Goal: Complete application form: Complete application form

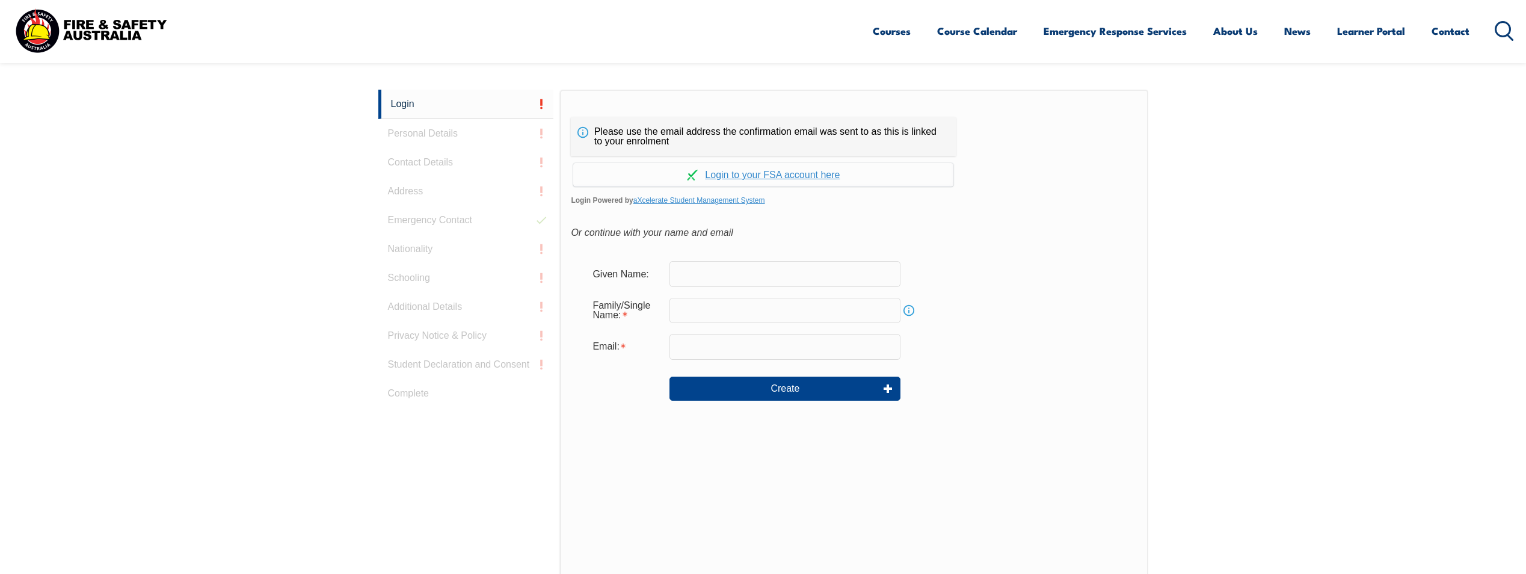
scroll to position [321, 0]
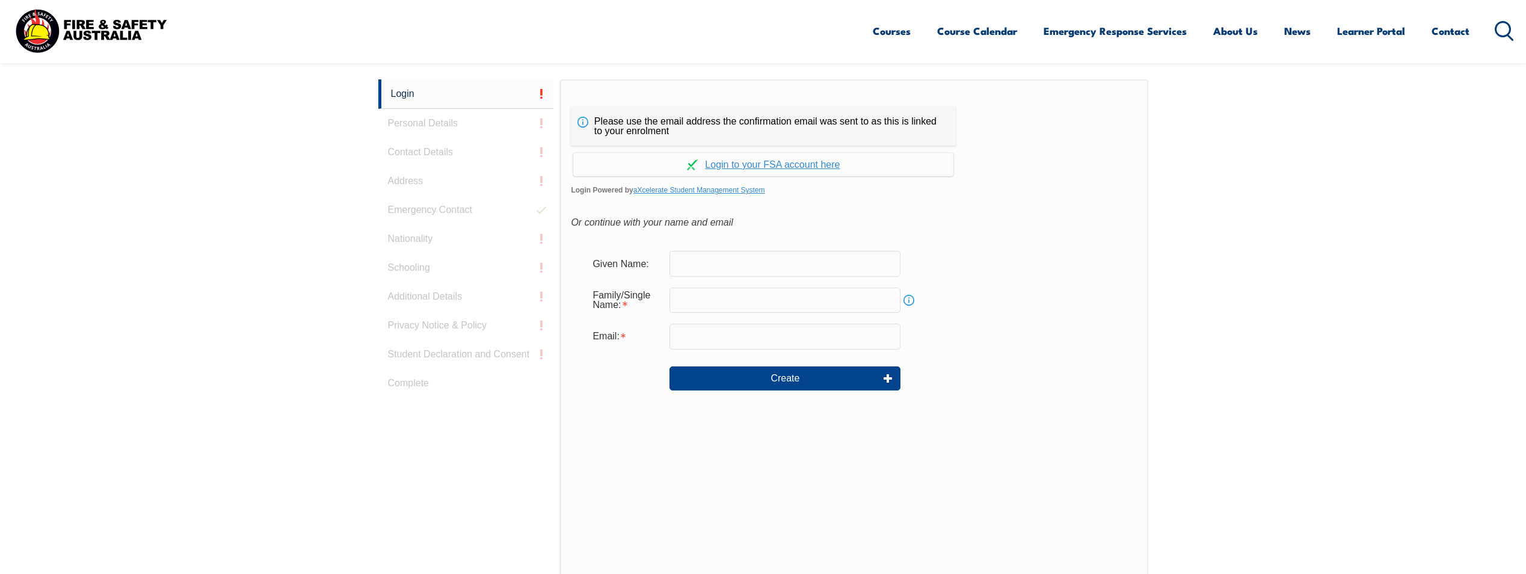
click at [737, 262] on input "text" at bounding box center [784, 263] width 231 height 25
type input "Chris"
type input "Naughton"
type input "cnaughton@agl.com.au"
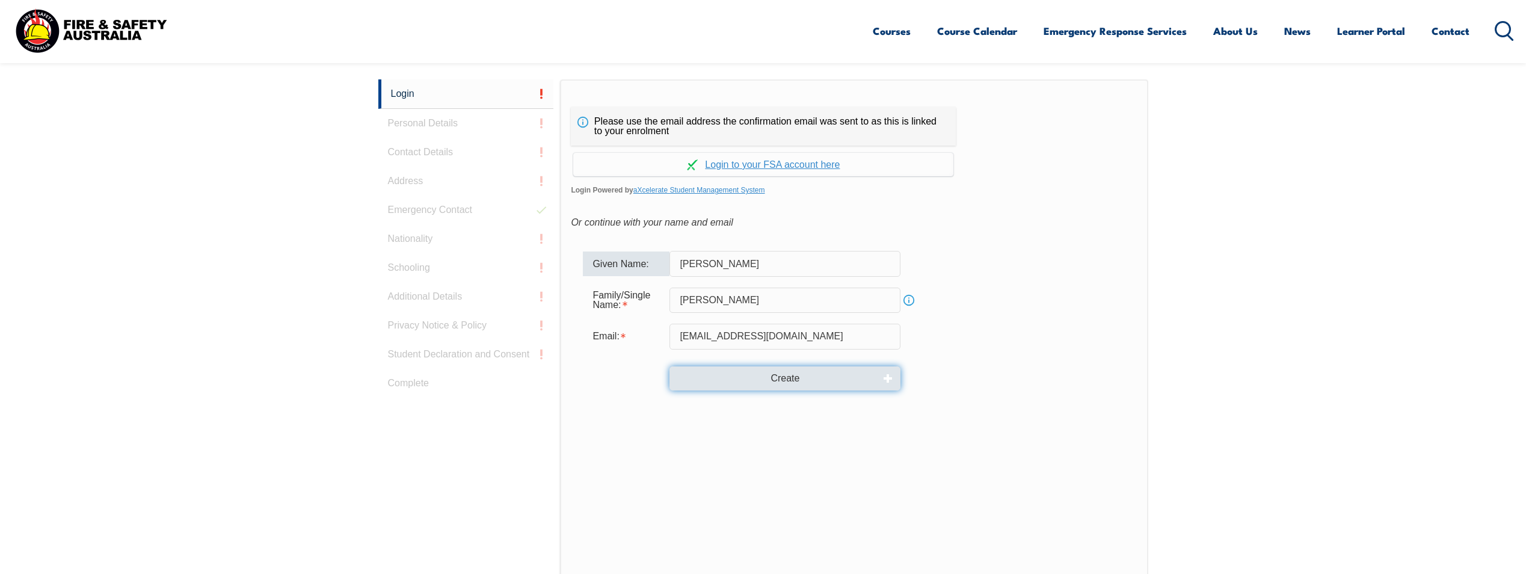
click at [833, 381] on button "Create" at bounding box center [784, 378] width 231 height 24
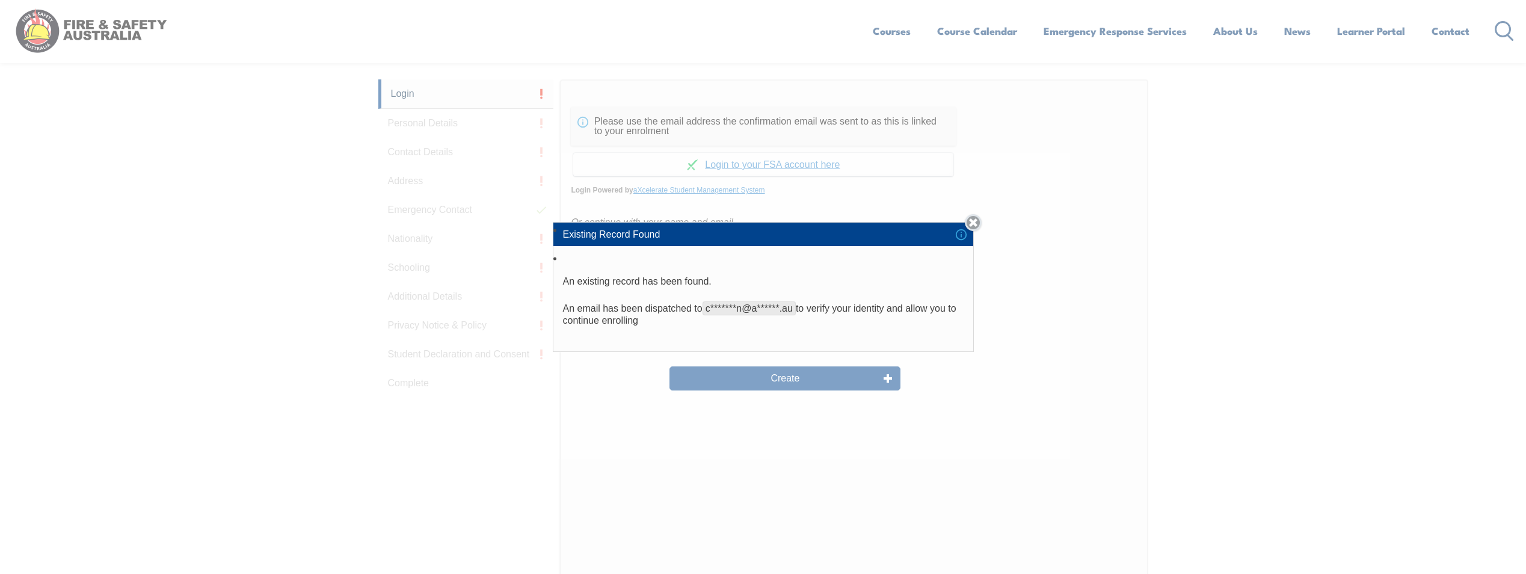
click at [978, 229] on link "Close" at bounding box center [973, 222] width 17 height 17
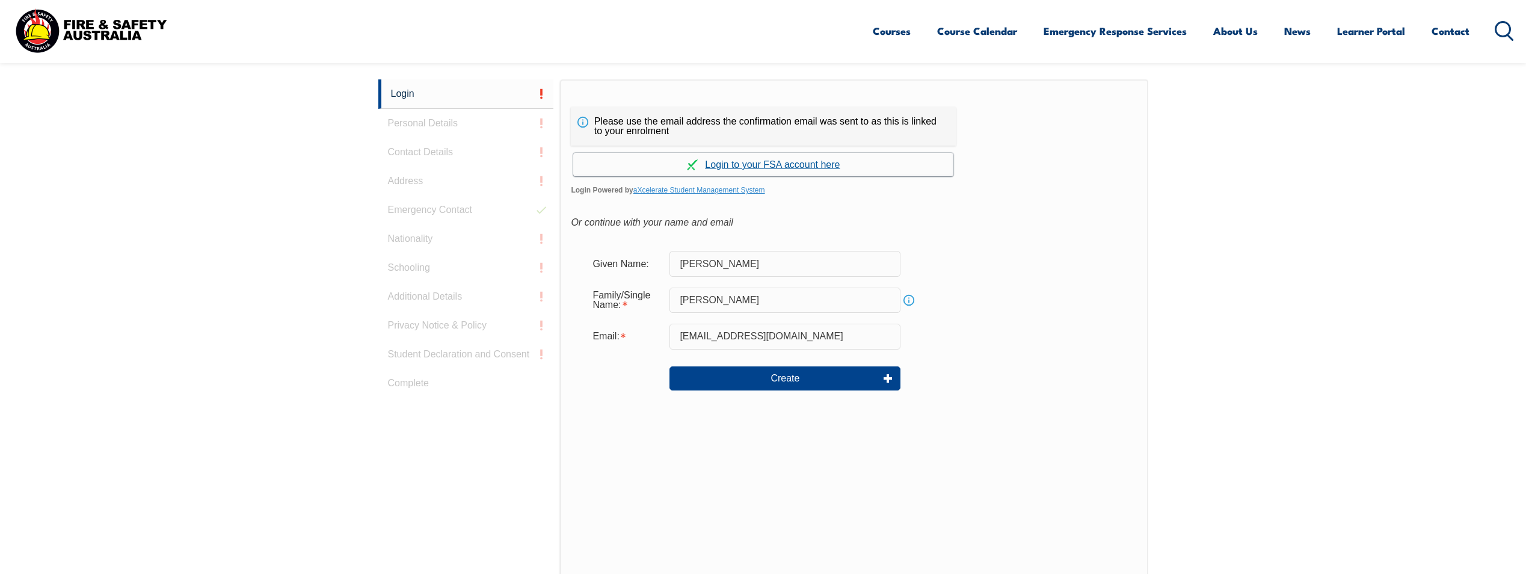
click at [767, 167] on link "Continue with aXcelerate" at bounding box center [763, 164] width 380 height 23
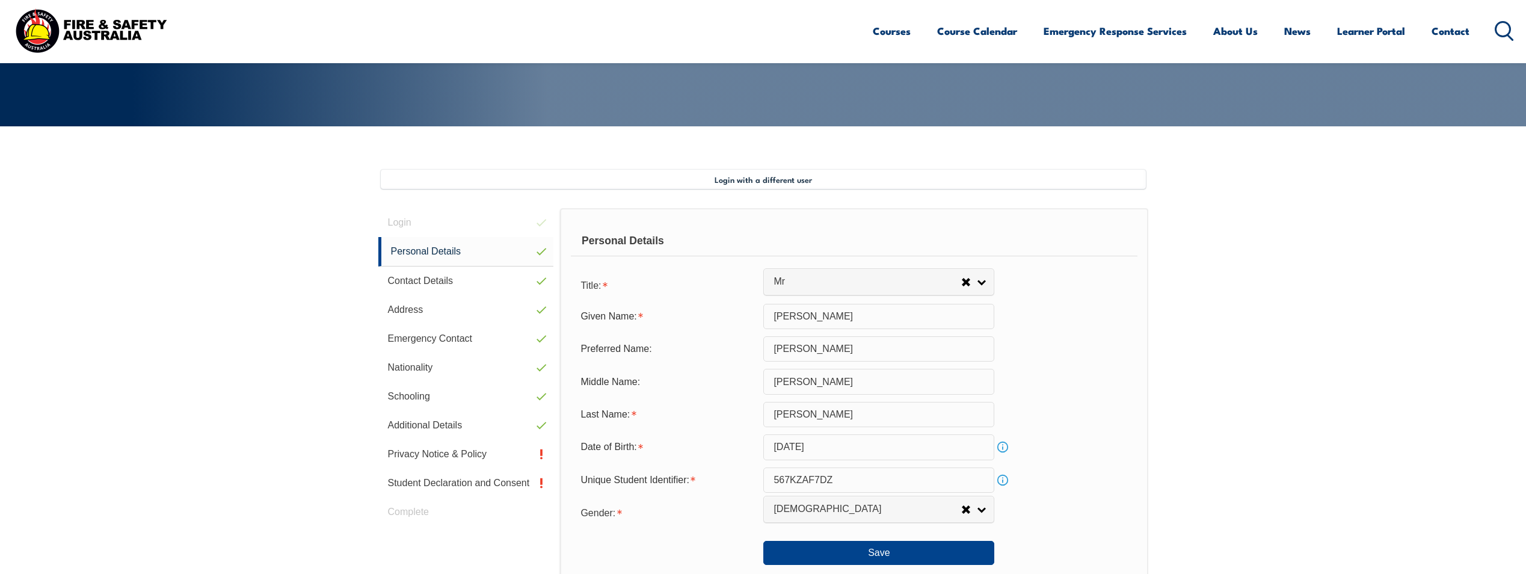
scroll to position [328, 0]
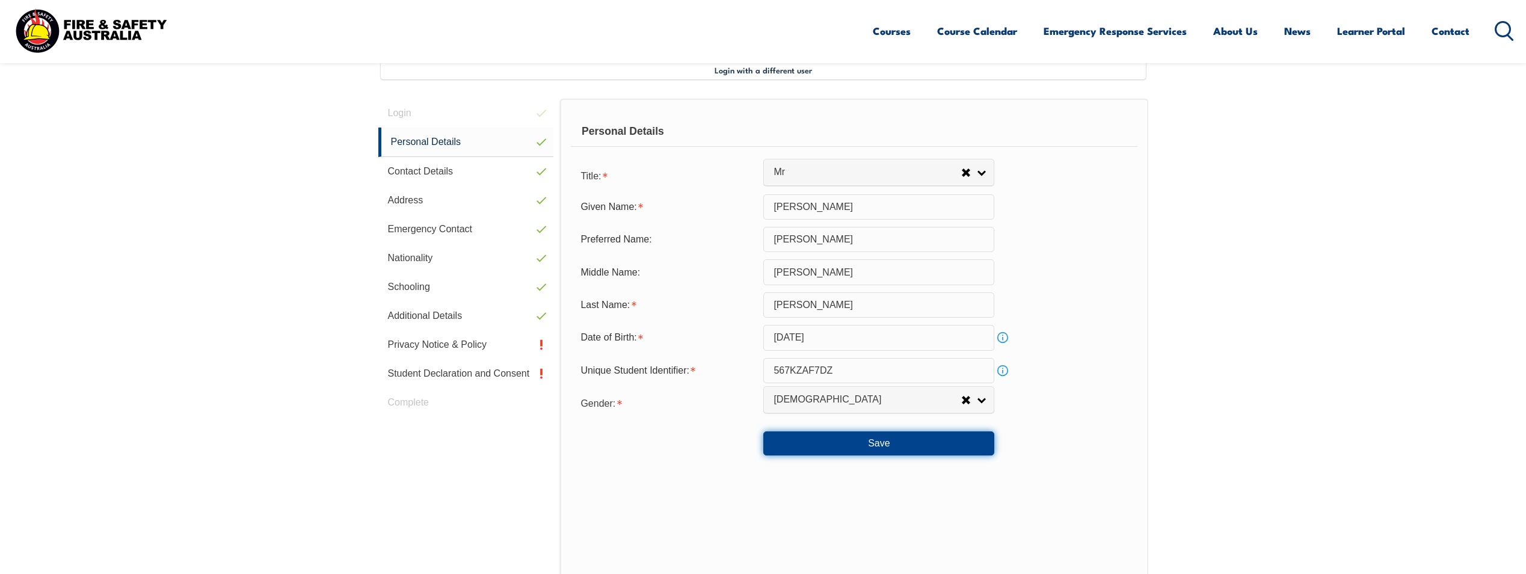
click at [926, 443] on button "Save" at bounding box center [878, 443] width 231 height 24
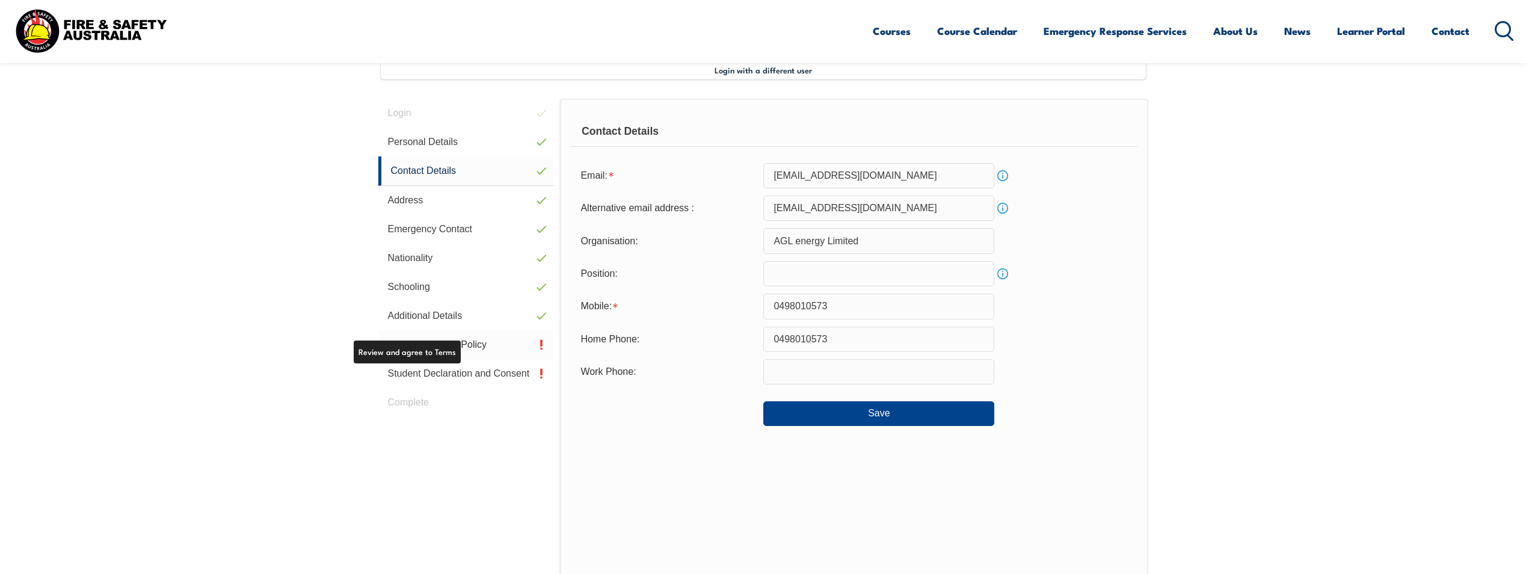
click at [452, 342] on link "Privacy Notice & Policy" at bounding box center [466, 344] width 176 height 29
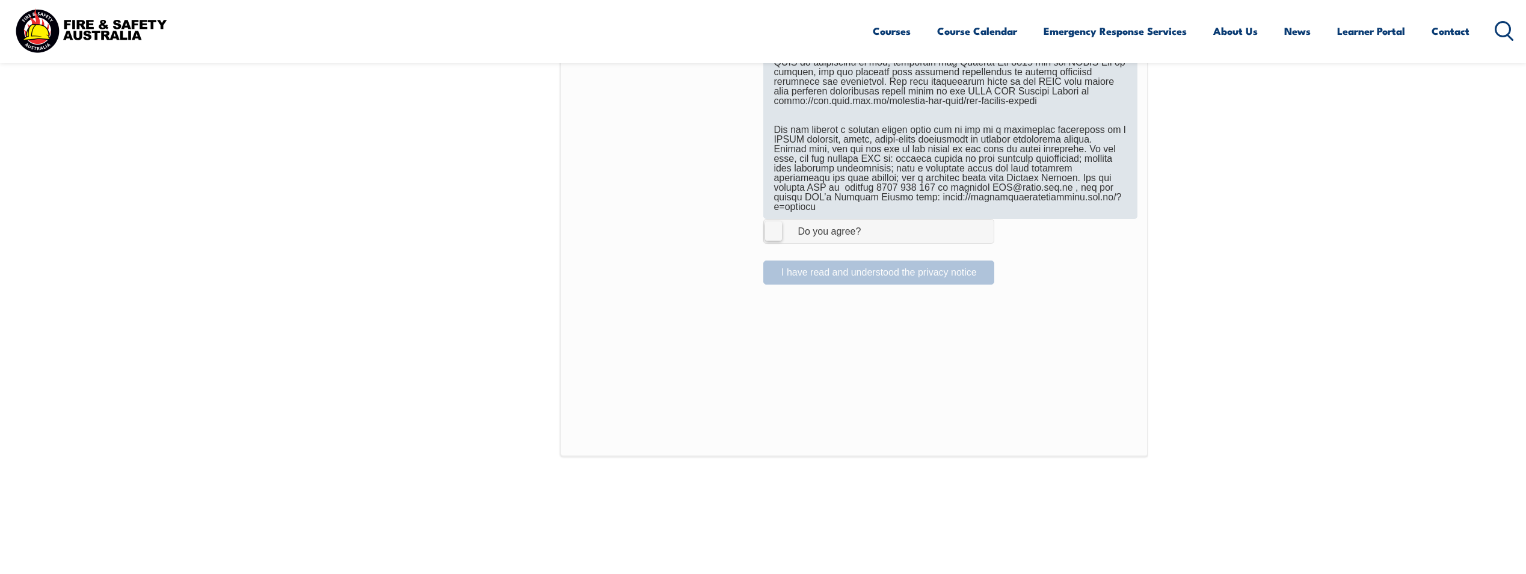
scroll to position [689, 0]
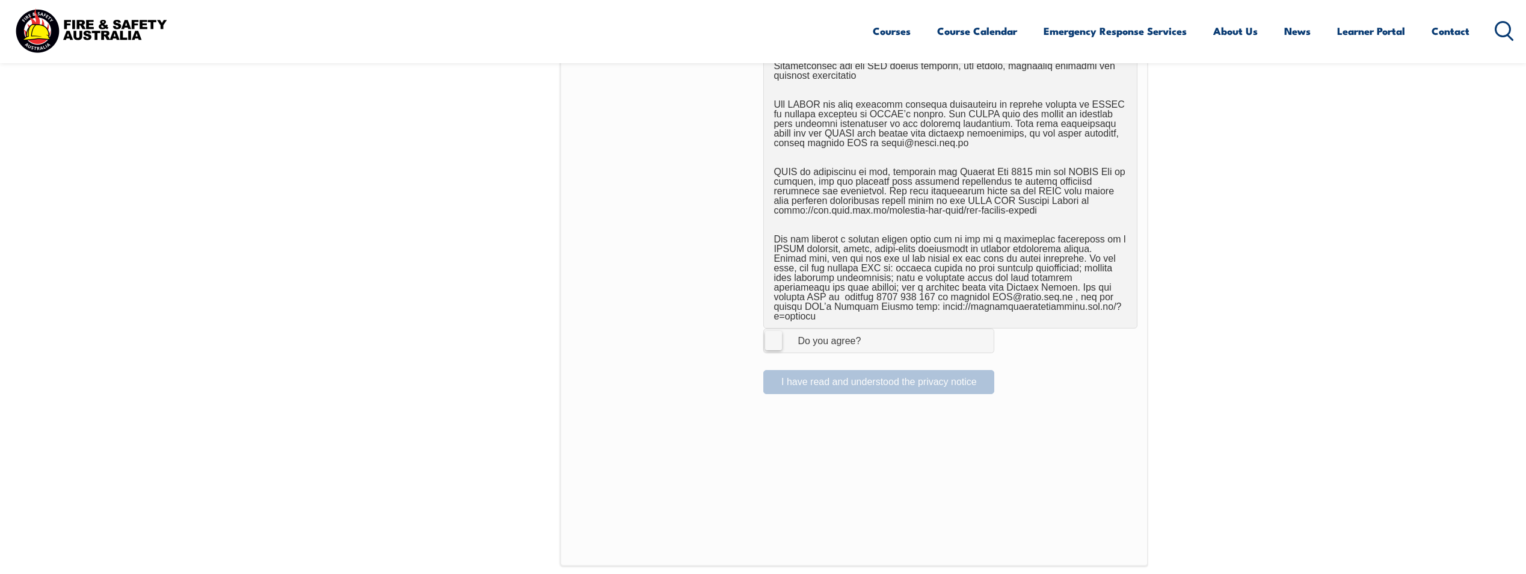
click at [778, 332] on label "I Agree Do you agree?" at bounding box center [878, 340] width 231 height 24
click at [870, 332] on input "I Agree Do you agree?" at bounding box center [880, 340] width 20 height 23
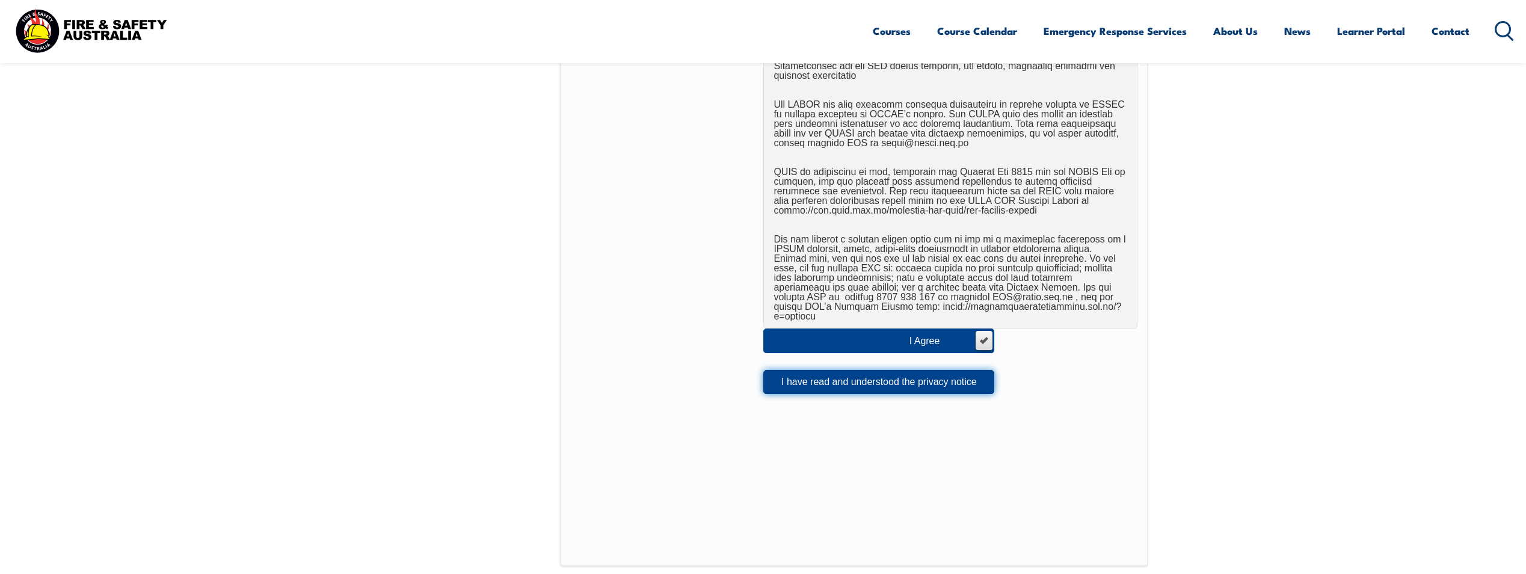
click at [819, 372] on button "I have read and understood the privacy notice" at bounding box center [878, 382] width 231 height 24
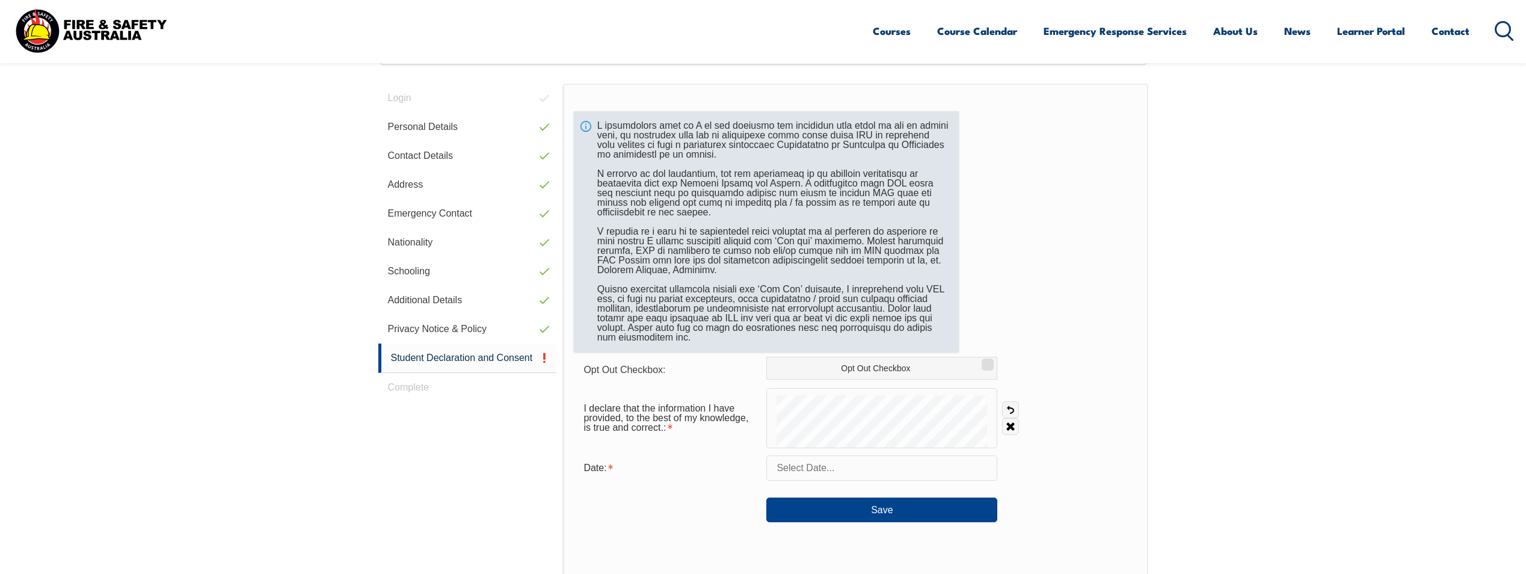
scroll to position [328, 0]
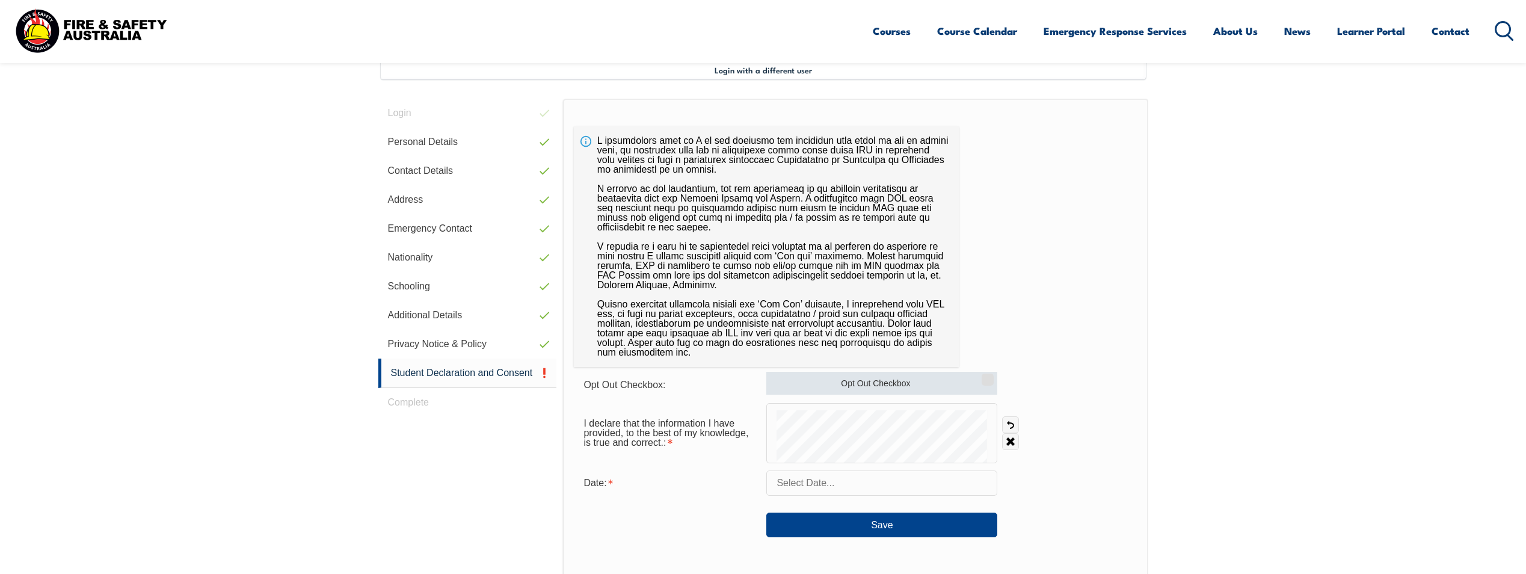
click at [988, 376] on input "Opt Out Checkbox" at bounding box center [985, 375] width 7 height 1
checkbox input "true"
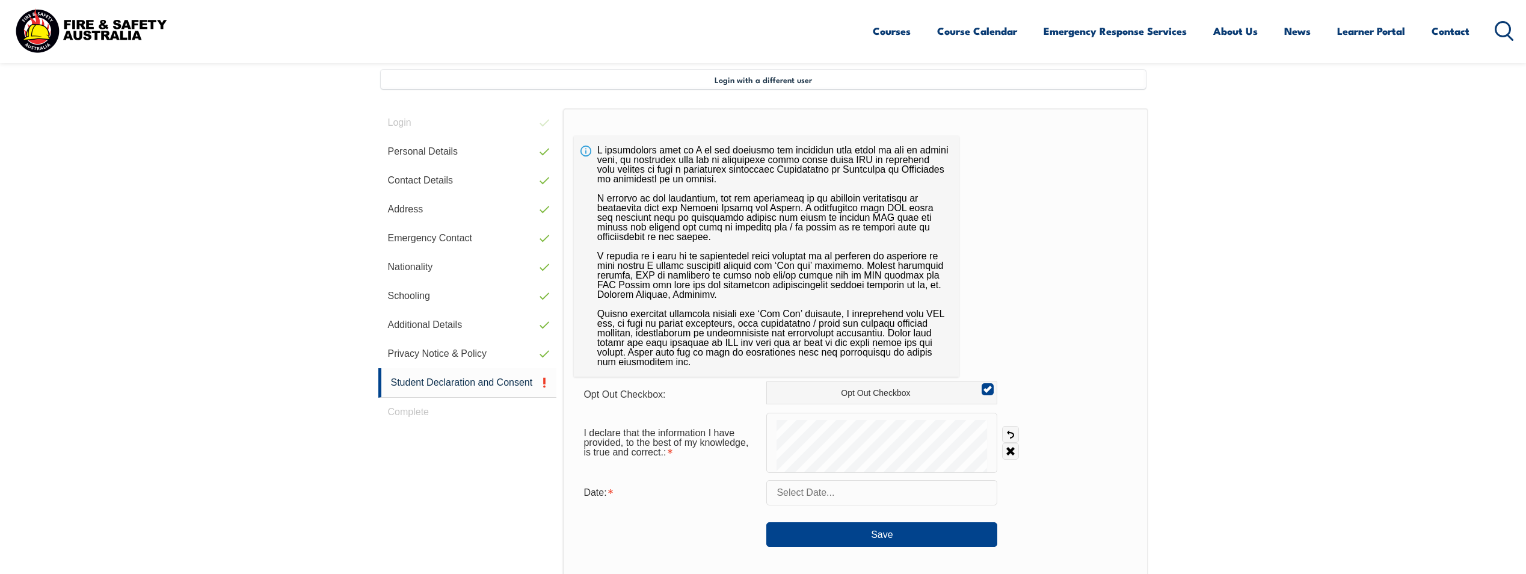
scroll to position [388, 0]
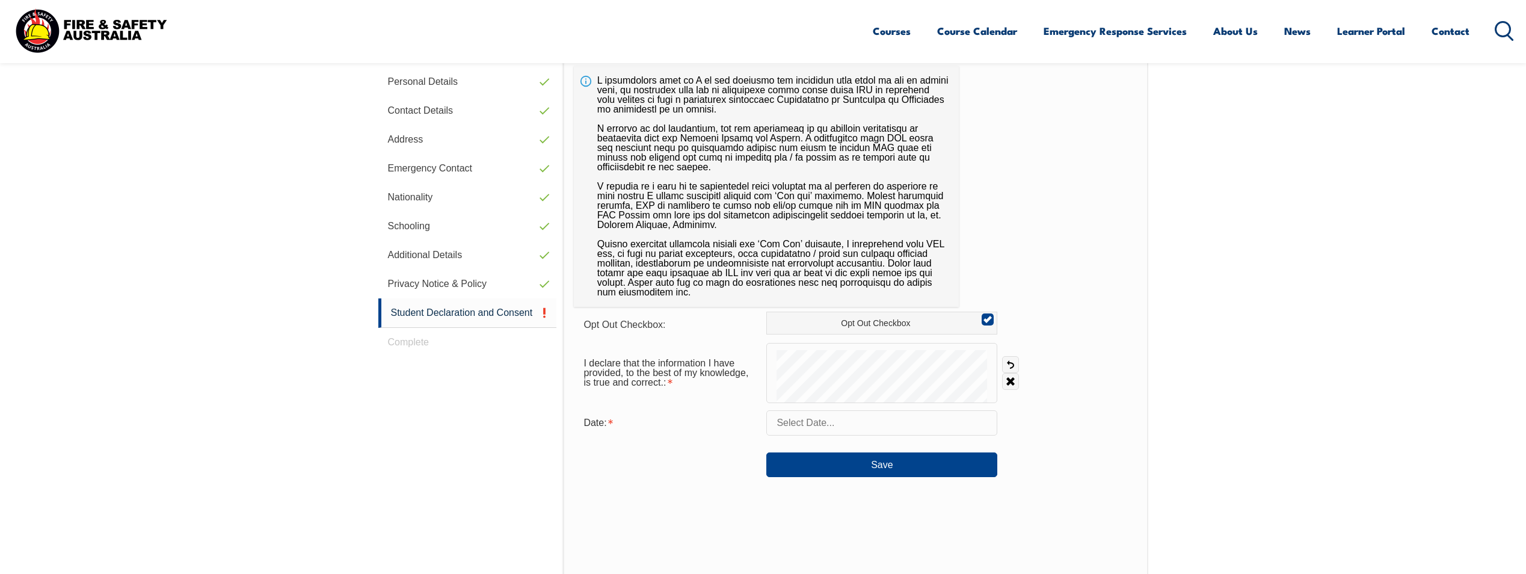
click at [872, 414] on input "text" at bounding box center [881, 422] width 231 height 25
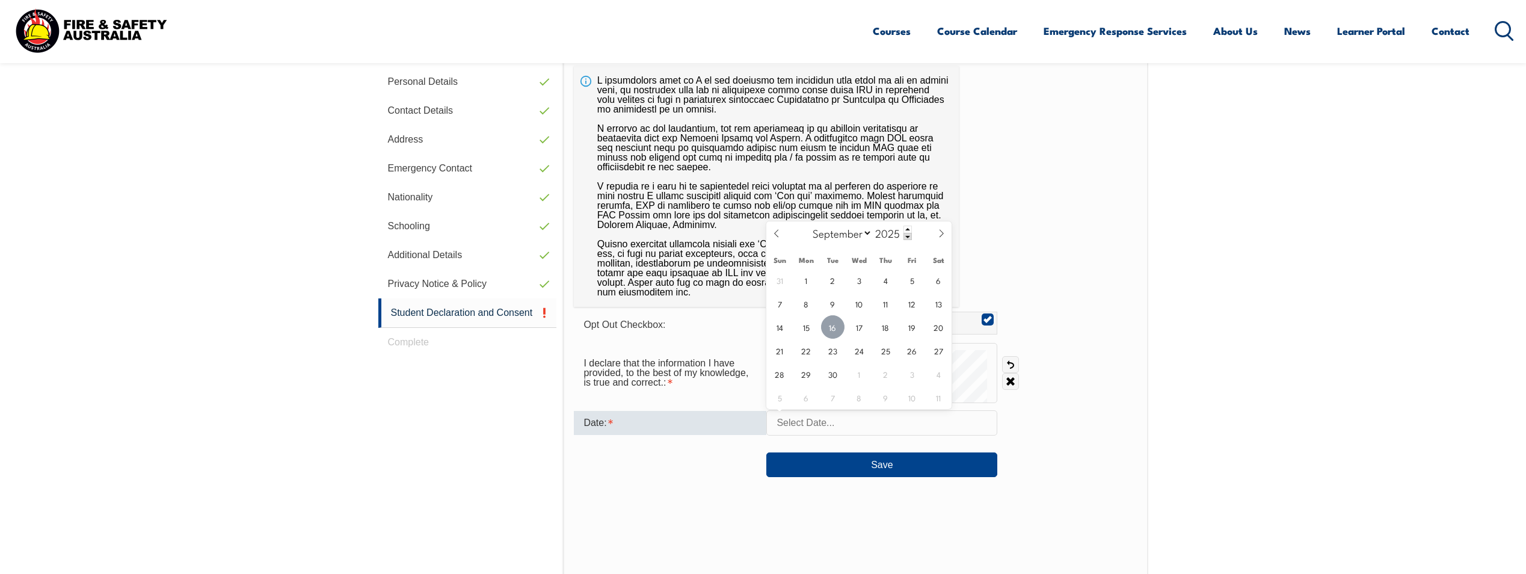
click at [835, 331] on span "16" at bounding box center [832, 326] width 23 height 23
type input "September 16, 2025"
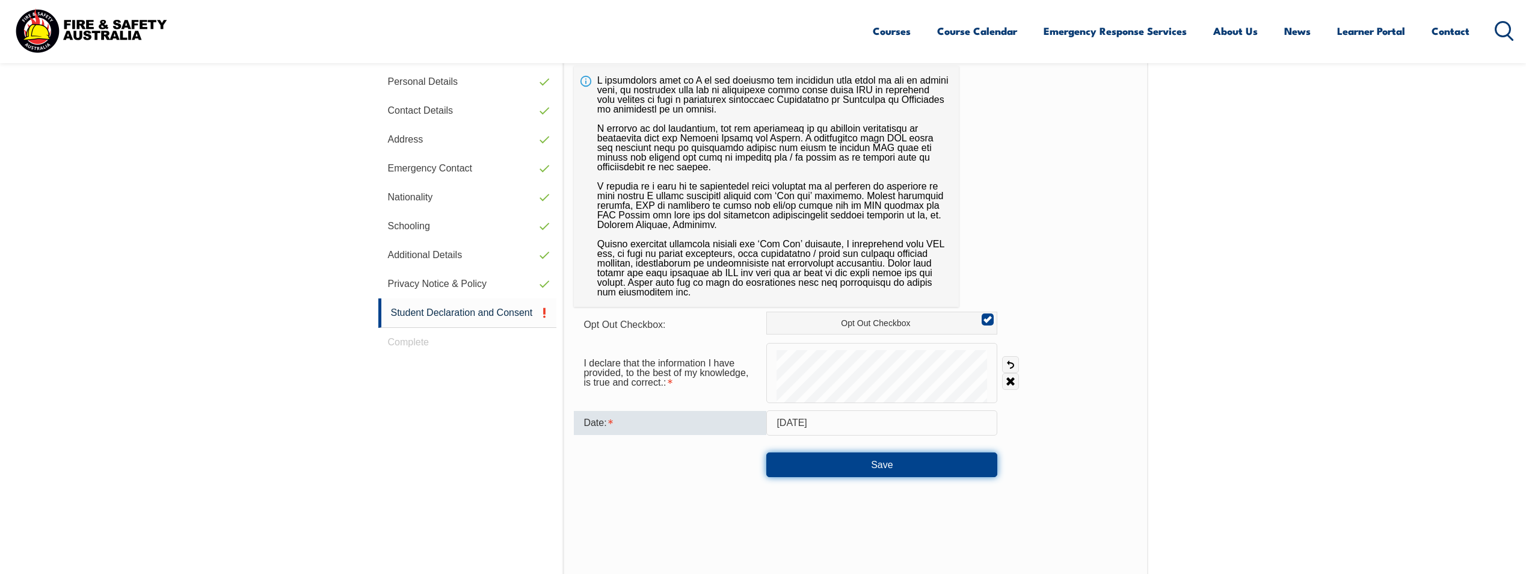
click at [859, 465] on button "Save" at bounding box center [881, 464] width 231 height 24
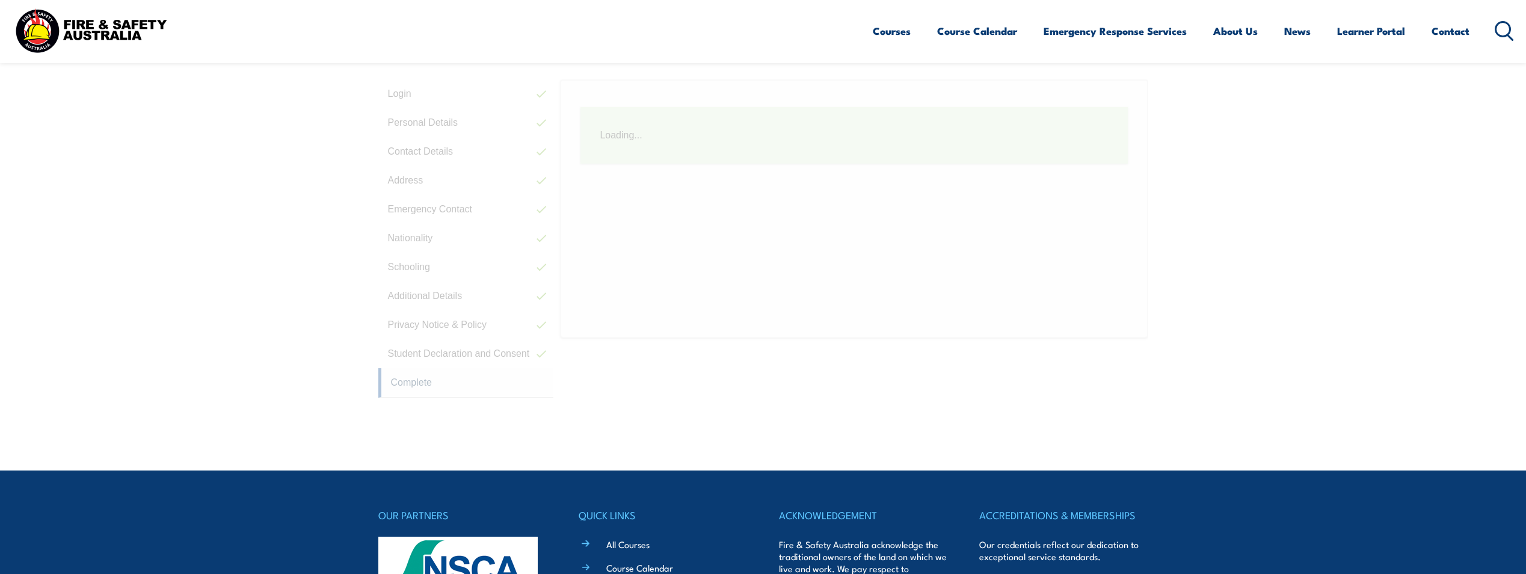
scroll to position [328, 0]
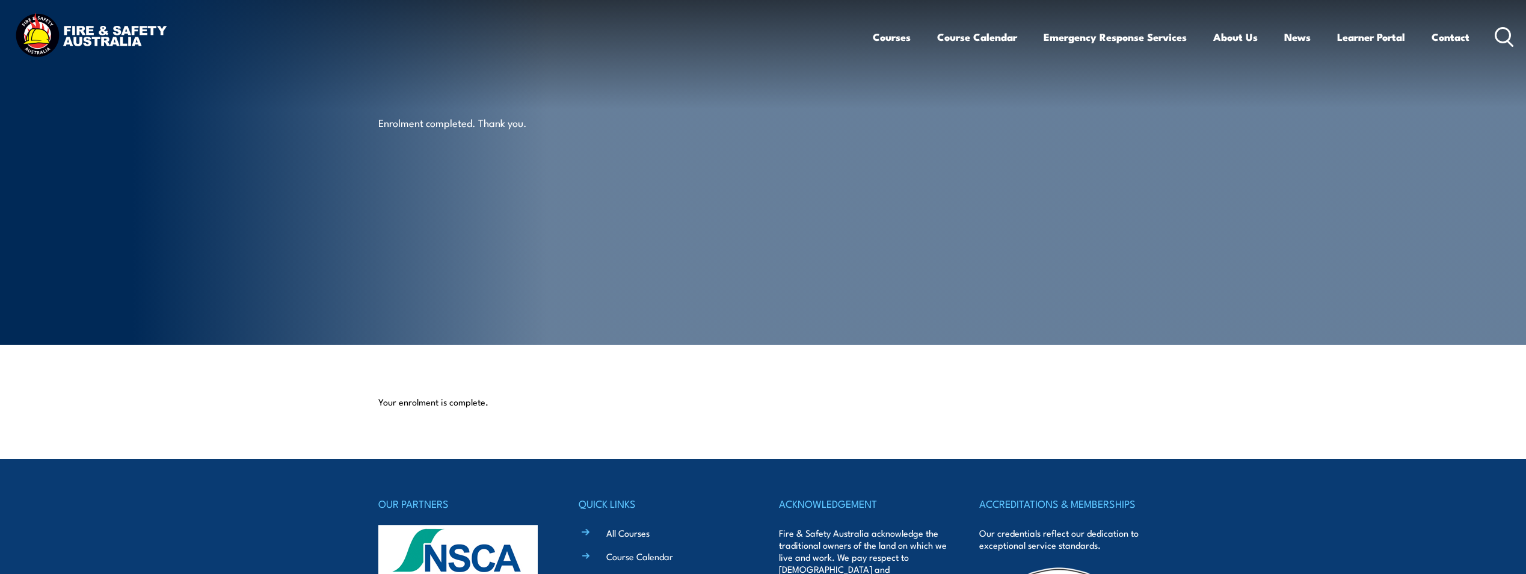
click at [130, 37] on img at bounding box center [91, 37] width 158 height 52
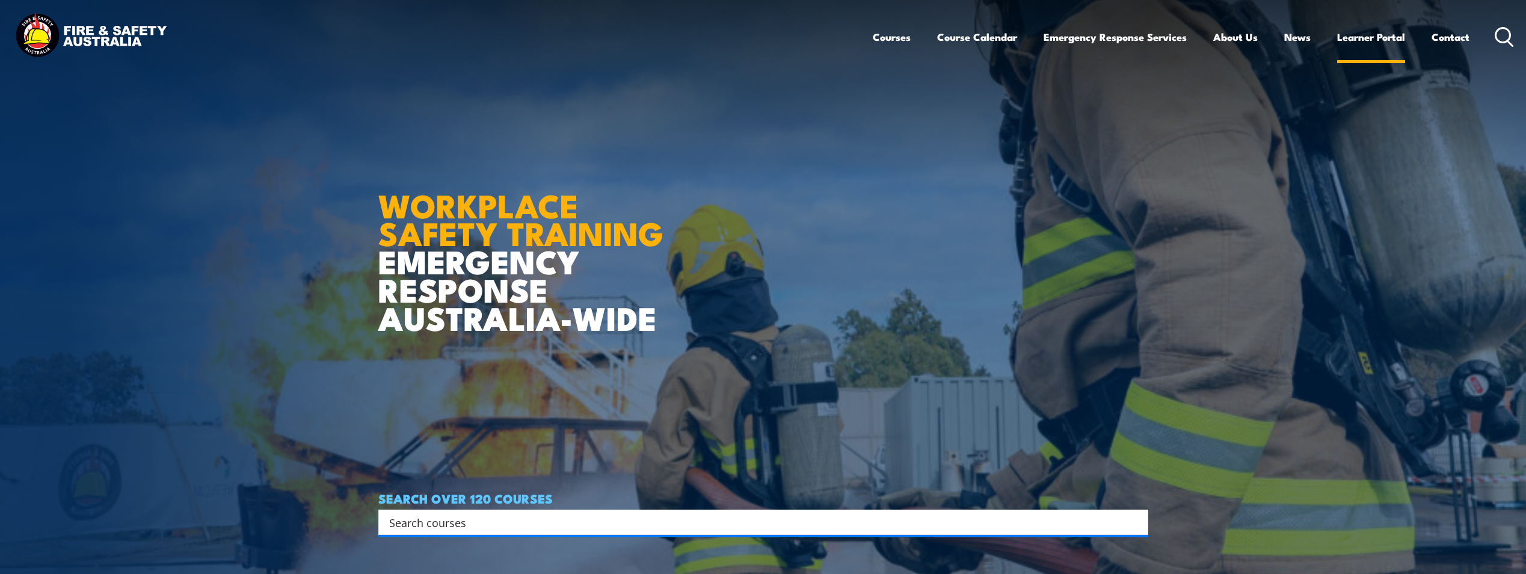
click at [1375, 39] on link "Learner Portal" at bounding box center [1371, 37] width 68 height 32
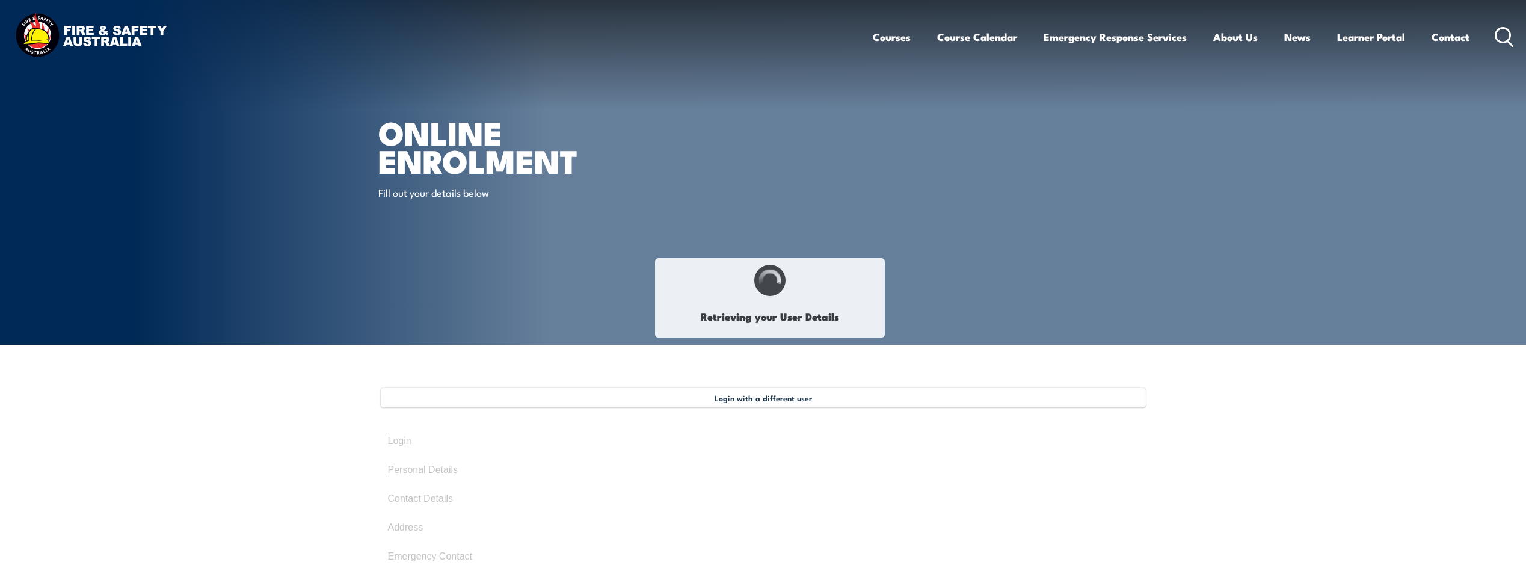
select select "Mr"
type input "Christopher"
type input "Chris"
type input "James"
type input "Naughton"
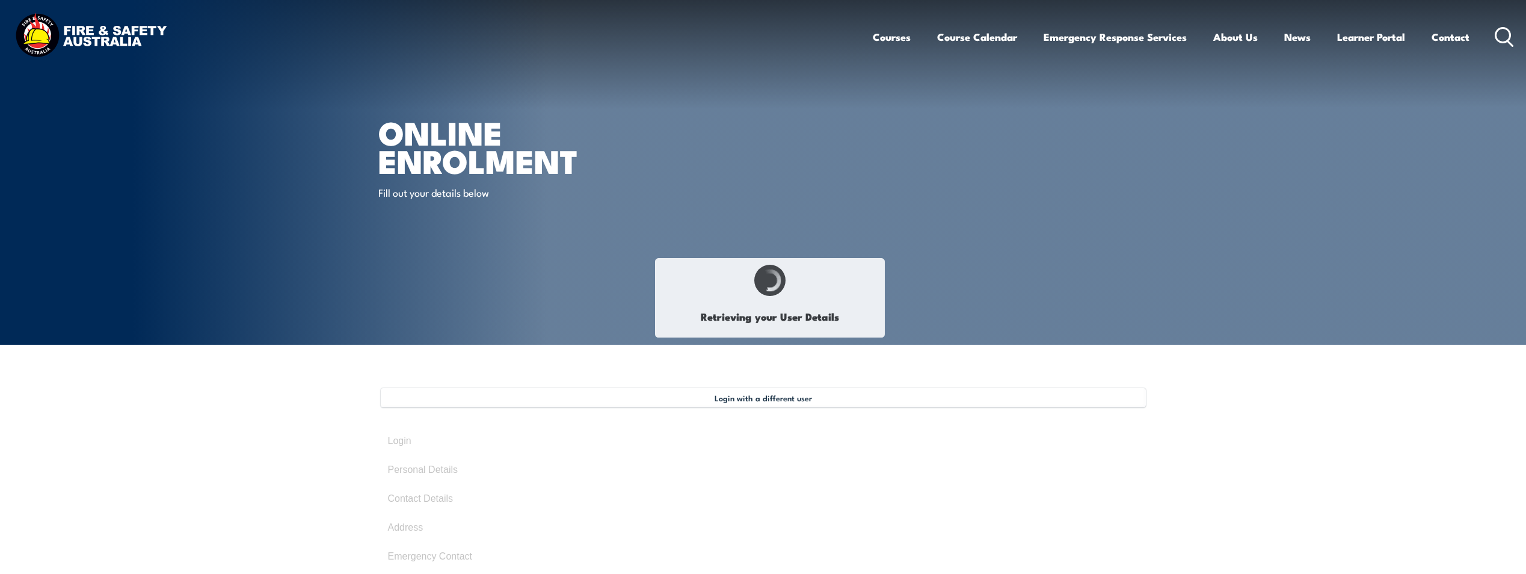
type input "January 3, 1986"
type input "567KZAF7DZ"
select select "M"
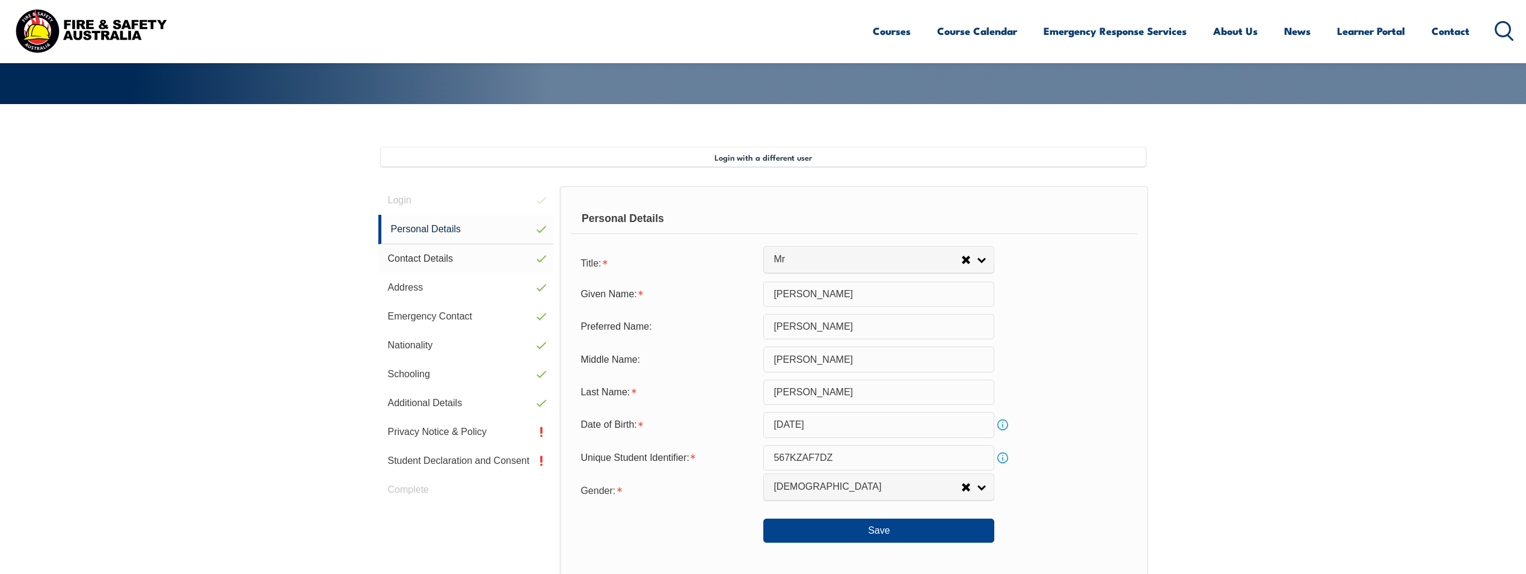
scroll to position [328, 0]
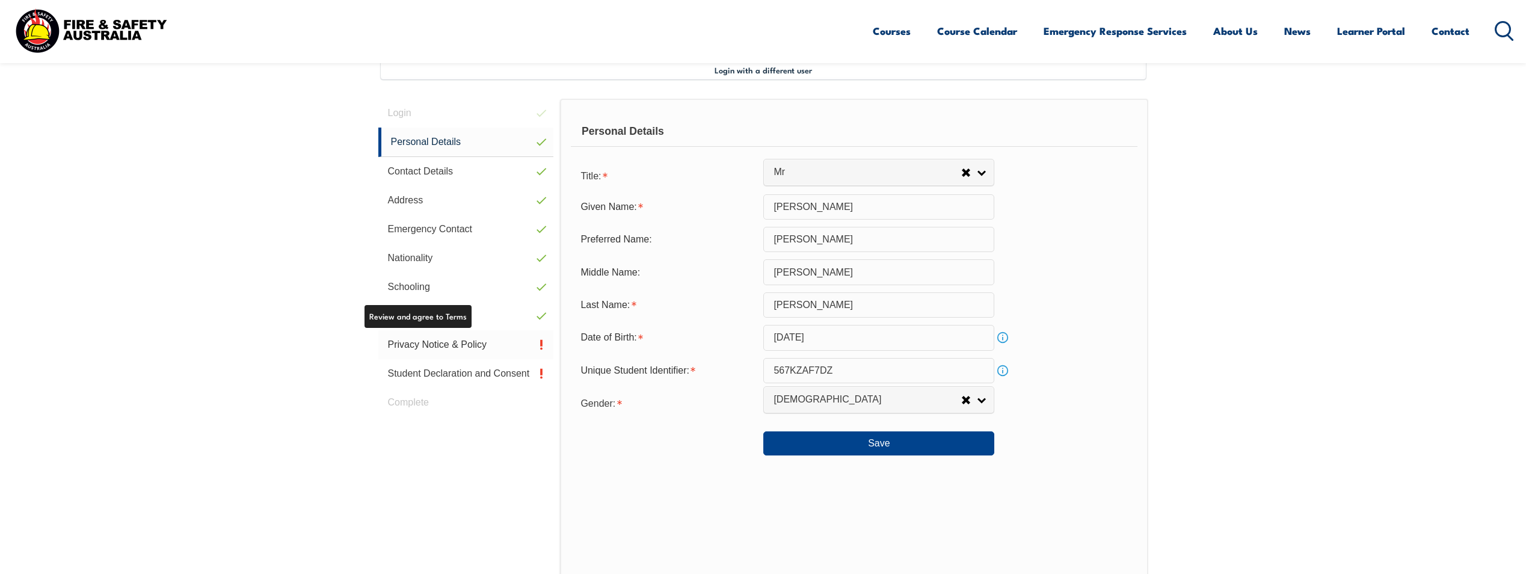
click at [453, 344] on link "Privacy Notice & Policy" at bounding box center [466, 344] width 176 height 29
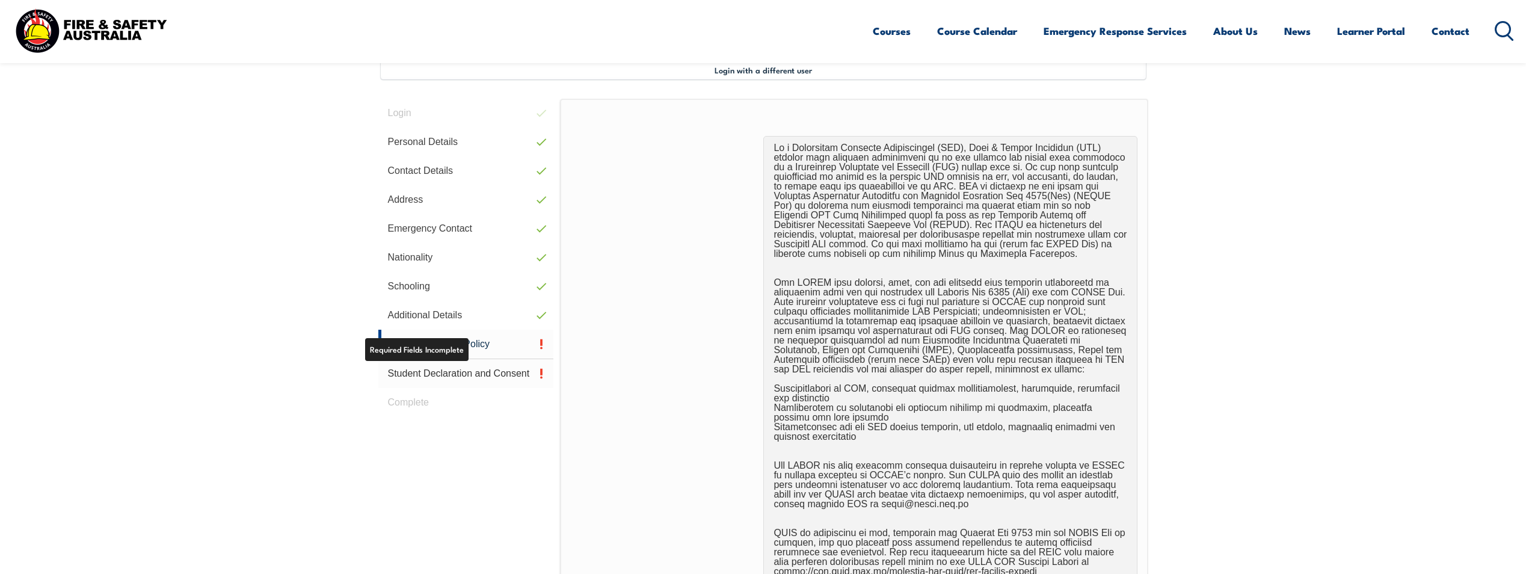
click at [457, 367] on link "Student Declaration and Consent" at bounding box center [466, 373] width 176 height 29
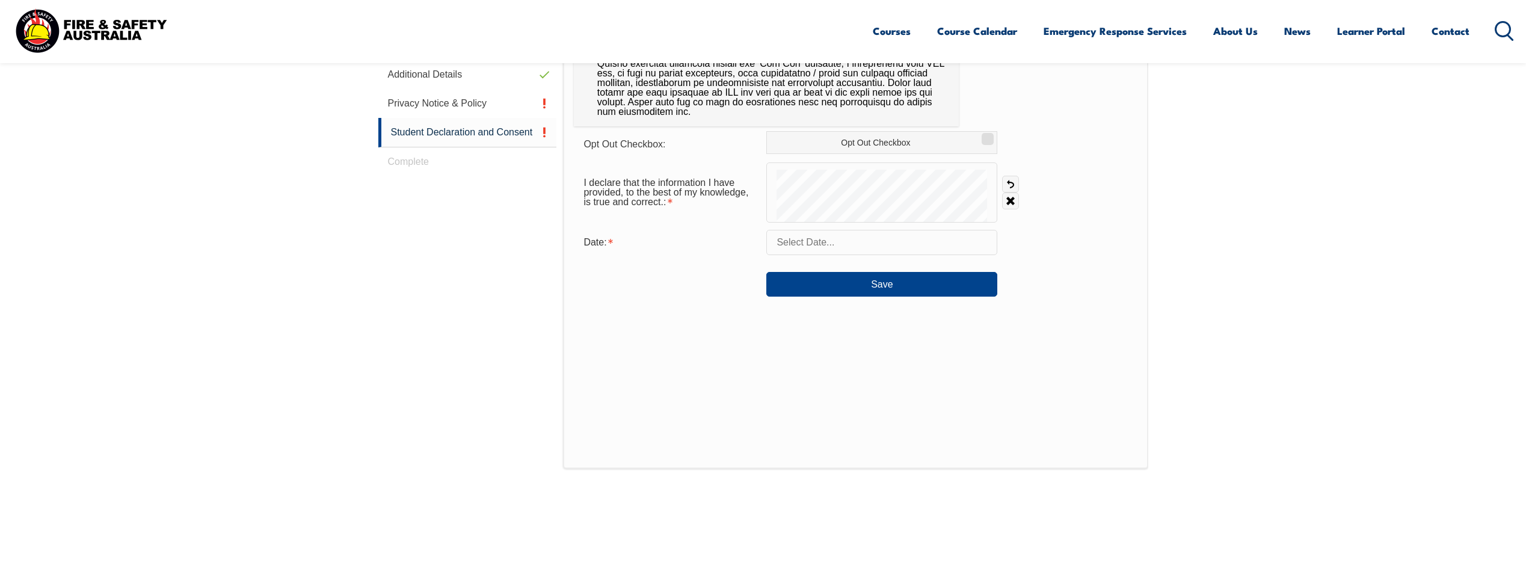
scroll to position [268, 0]
